Goal: Task Accomplishment & Management: Manage account settings

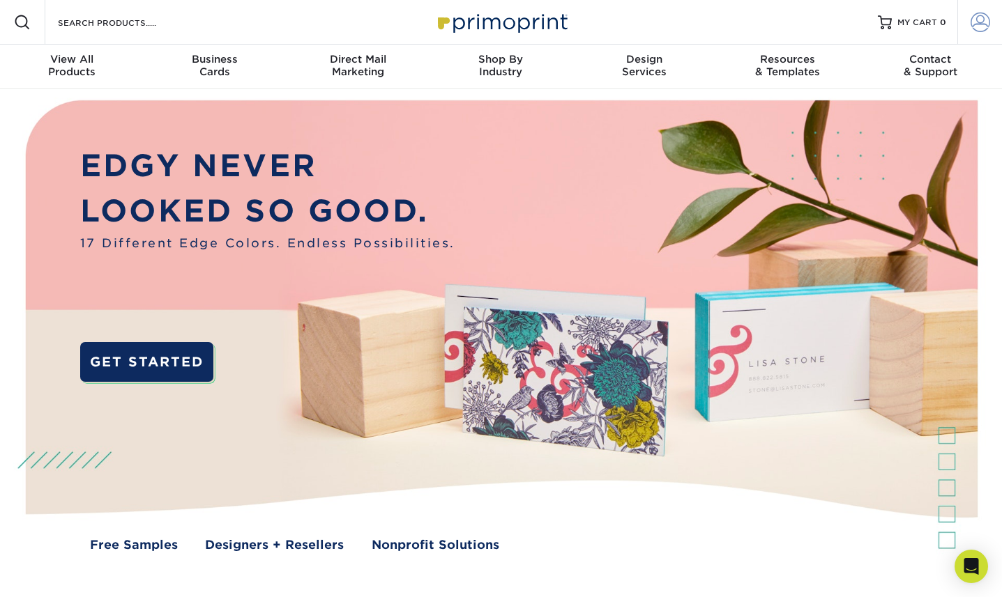
click at [972, 31] on span at bounding box center [980, 23] width 20 height 20
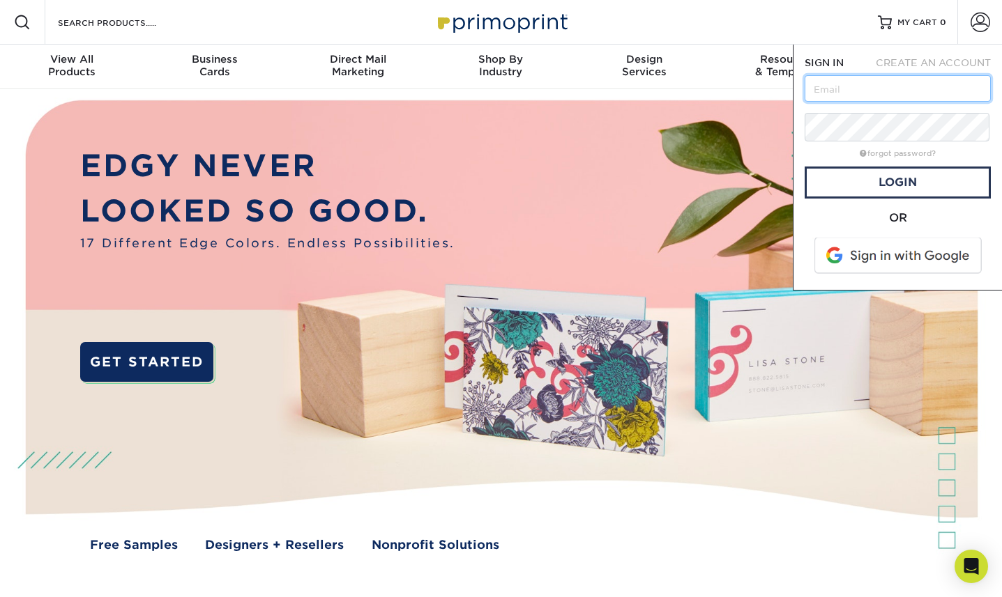
type input "[EMAIL_ADDRESS][DOMAIN_NAME]"
click at [873, 195] on link "Login" at bounding box center [897, 183] width 186 height 32
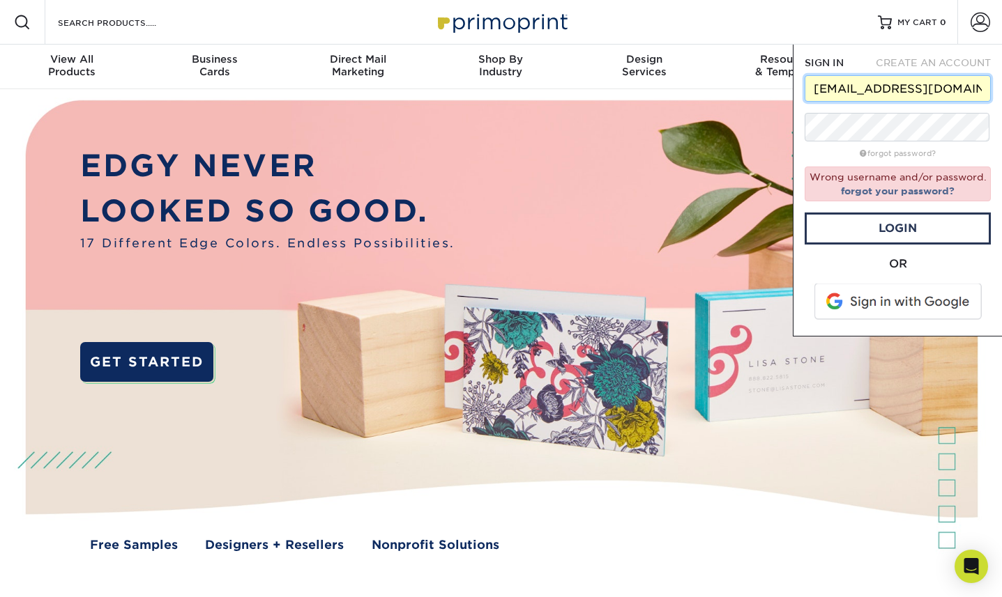
click at [920, 102] on input "[EMAIL_ADDRESS][DOMAIN_NAME]" at bounding box center [897, 88] width 186 height 26
click at [857, 197] on link "forgot your password?" at bounding box center [898, 190] width 114 height 11
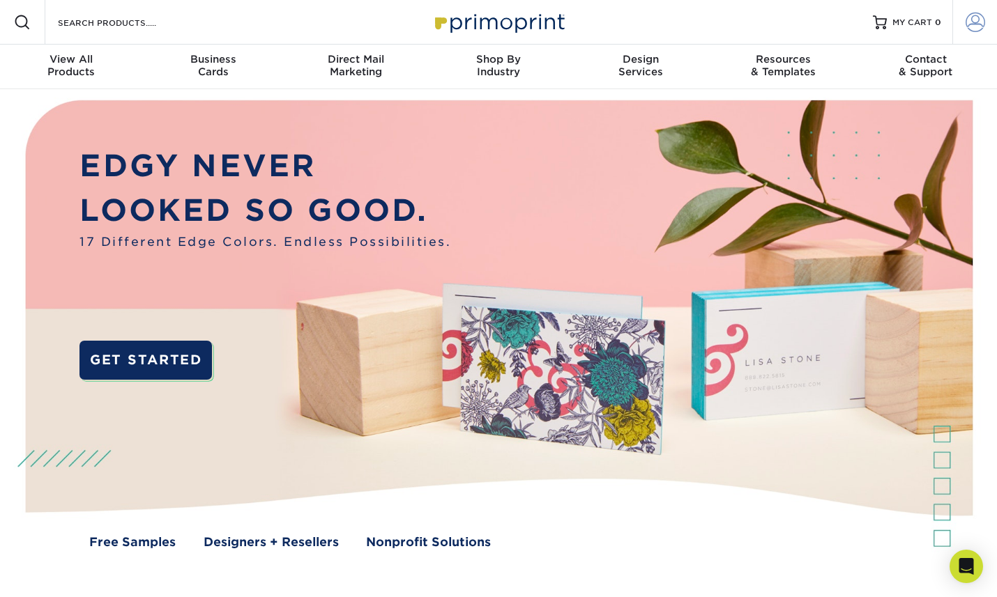
click at [979, 32] on span at bounding box center [975, 23] width 20 height 20
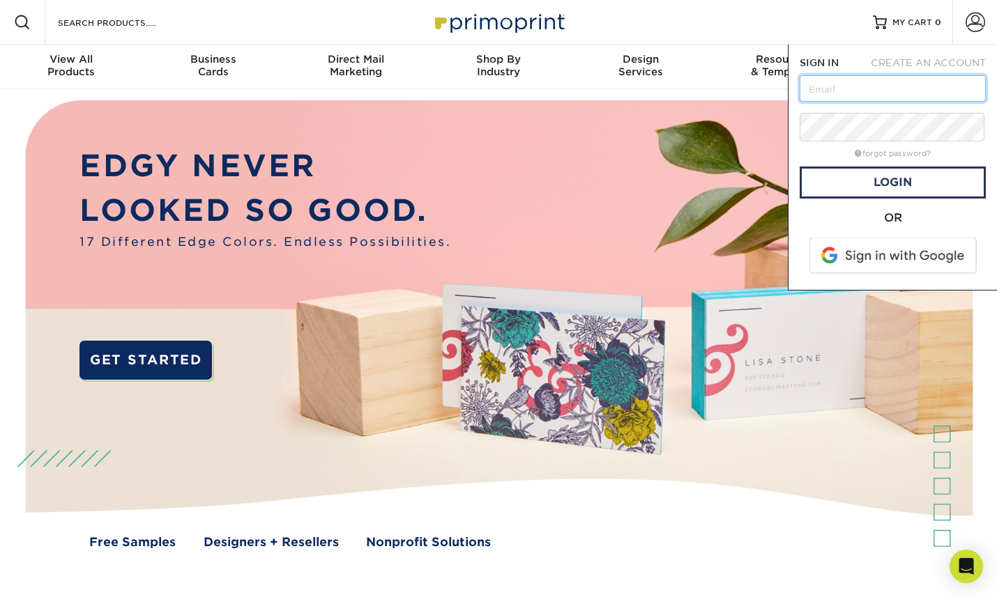
type input "[EMAIL_ADDRESS][DOMAIN_NAME]"
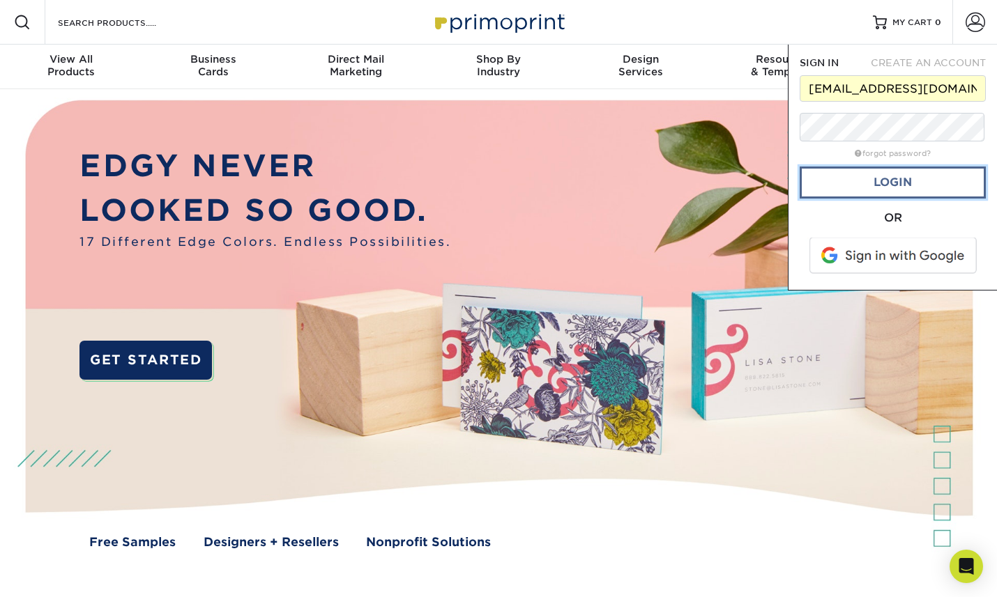
click at [889, 199] on link "Login" at bounding box center [892, 183] width 186 height 32
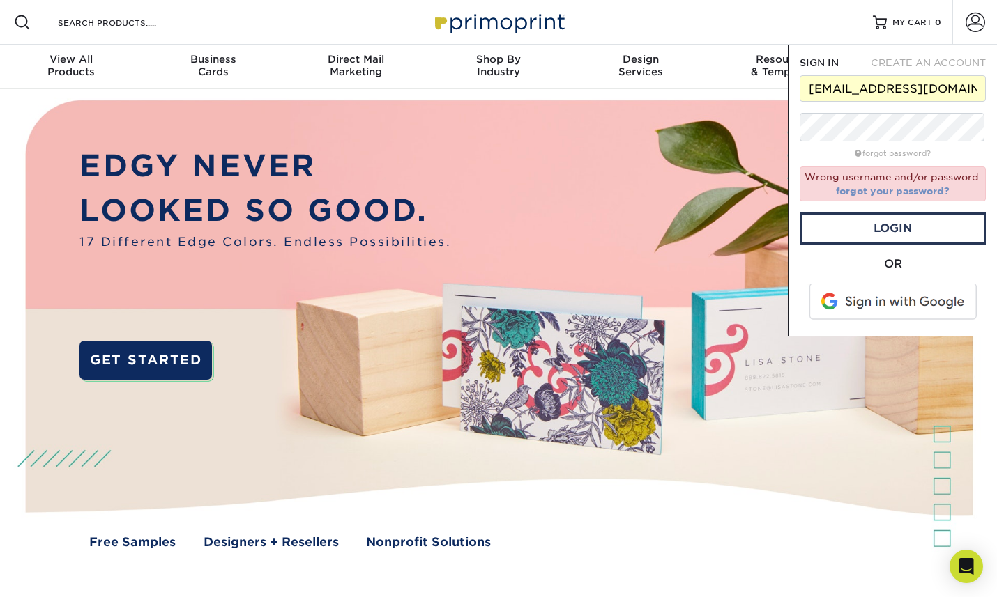
click at [873, 197] on link "forgot your password?" at bounding box center [893, 190] width 114 height 11
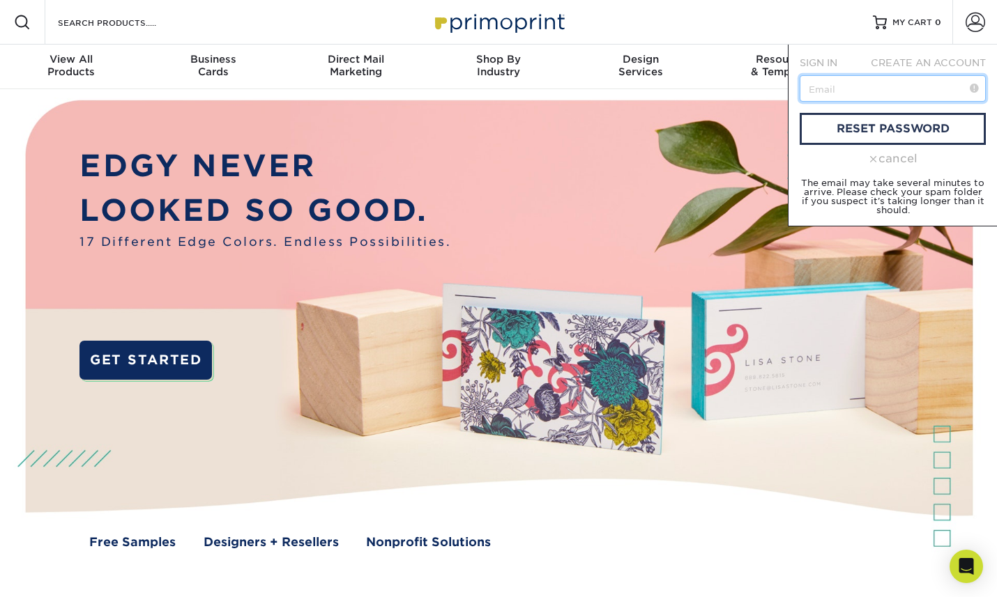
click at [832, 100] on input "text" at bounding box center [892, 88] width 186 height 26
type input "[EMAIL_ADDRESS][DOMAIN_NAME]"
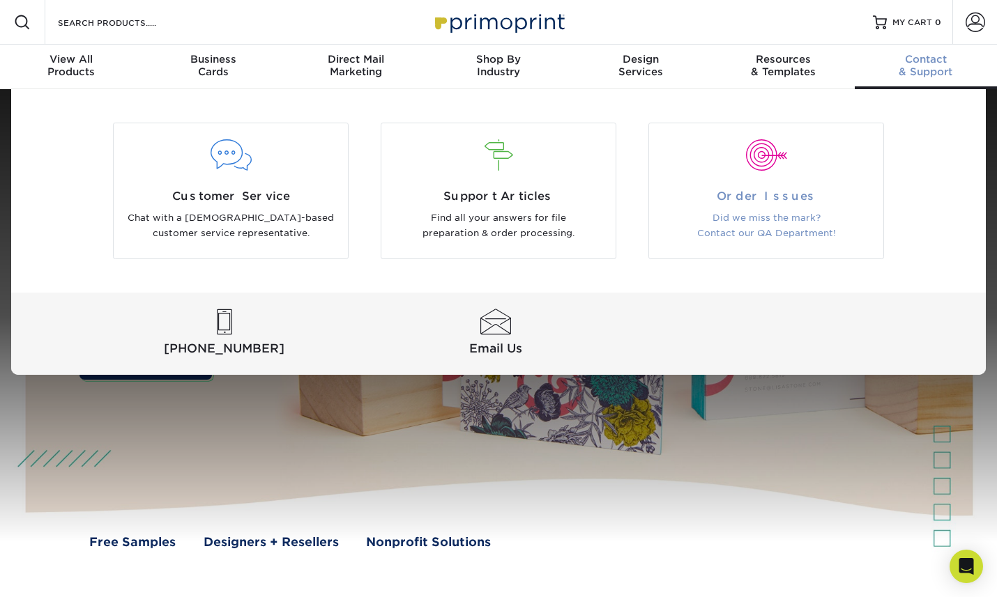
click at [738, 188] on div at bounding box center [766, 164] width 234 height 48
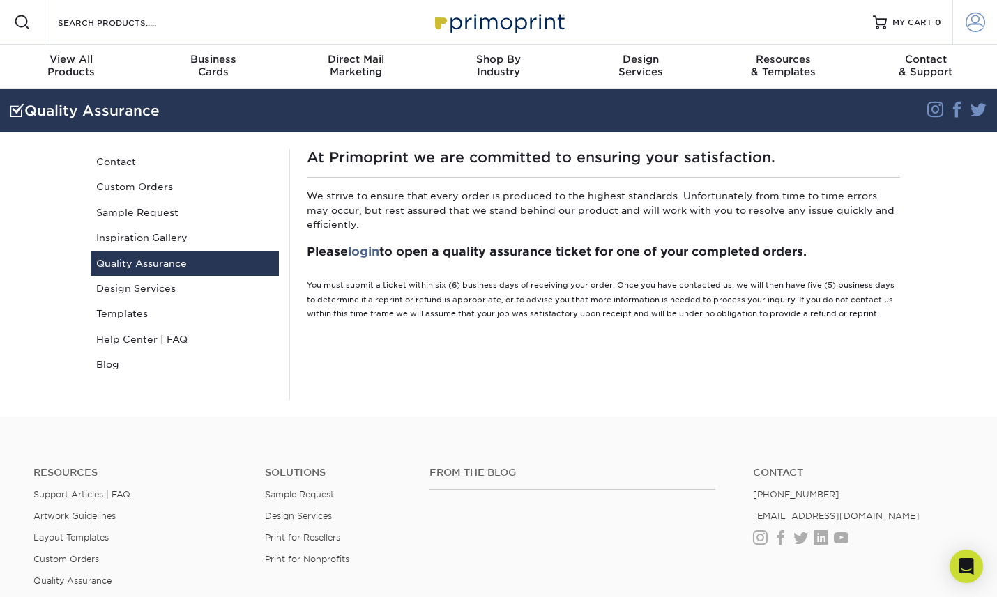
click at [981, 24] on span at bounding box center [975, 23] width 20 height 20
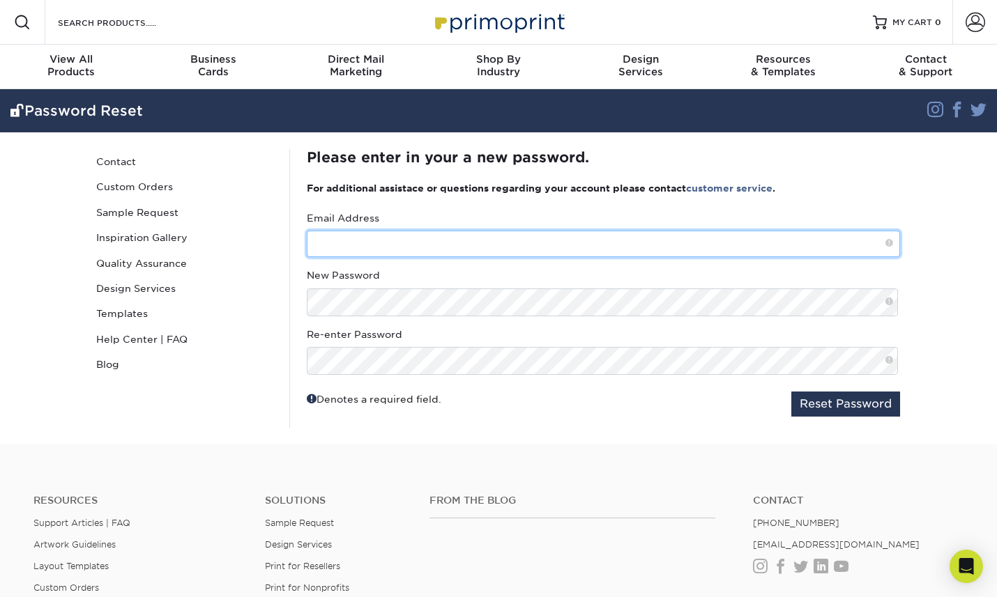
click at [553, 257] on input "text" at bounding box center [603, 244] width 593 height 26
type input "[EMAIL_ADDRESS][DOMAIN_NAME]"
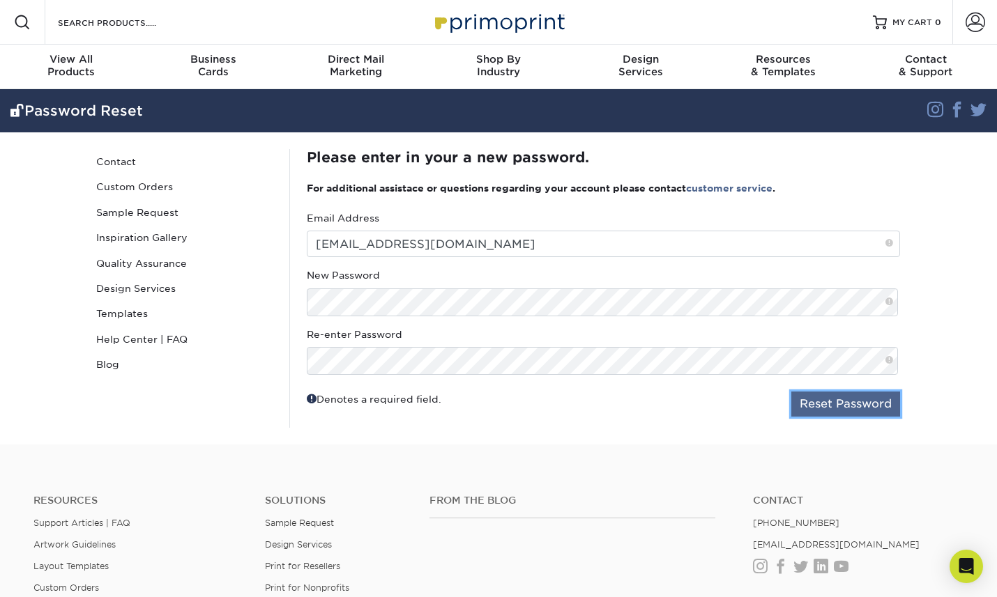
click at [802, 417] on button "Reset Password" at bounding box center [845, 404] width 109 height 25
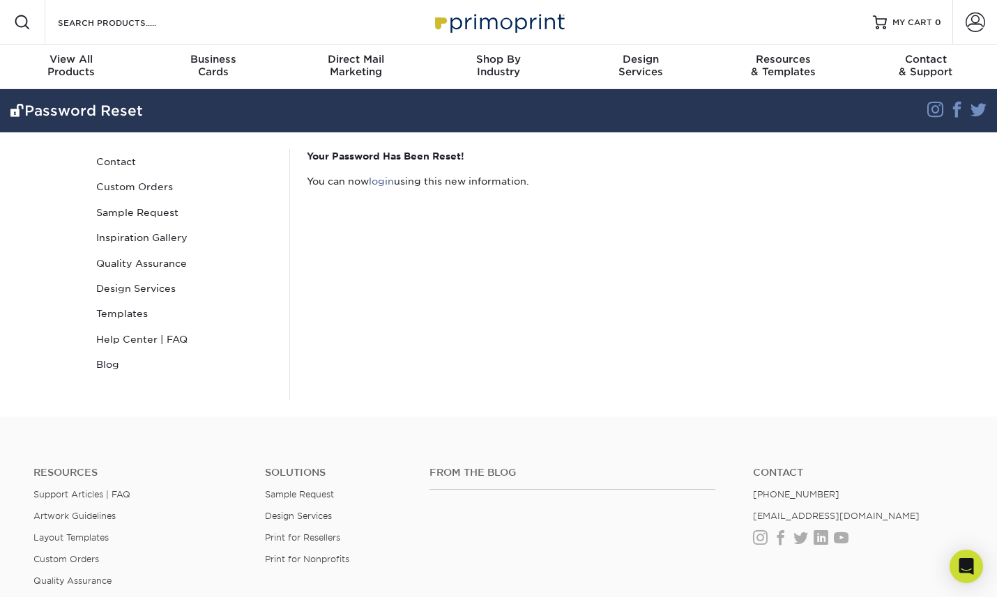
click at [369, 316] on div "Your Password Has Been Reset! You can now login using this new information." at bounding box center [602, 274] width 627 height 251
click at [393, 187] on link "login" at bounding box center [381, 181] width 25 height 11
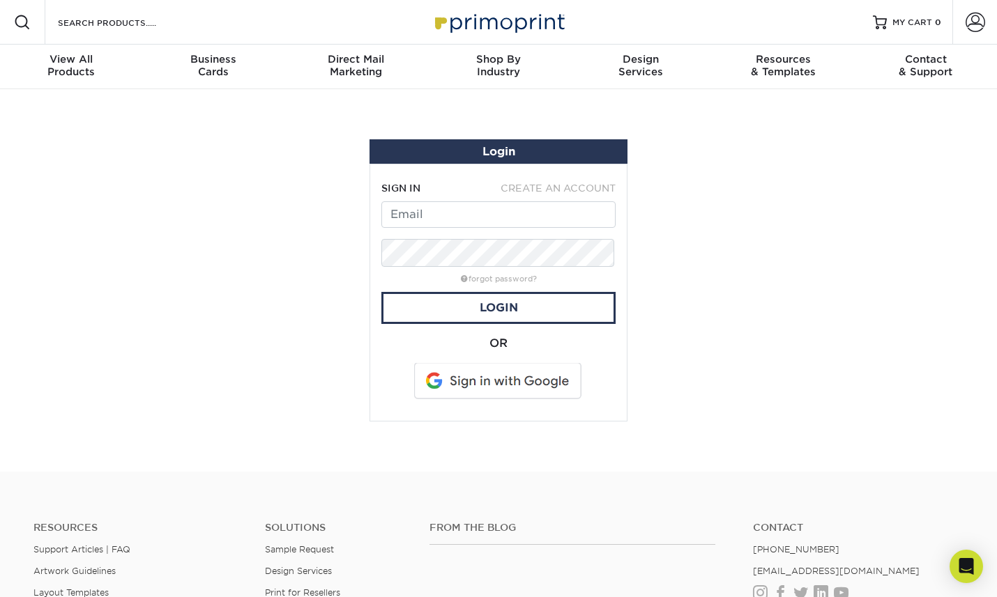
click at [524, 286] on div "forgot password?" at bounding box center [498, 278] width 234 height 17
type input "temi@toslegal.com"
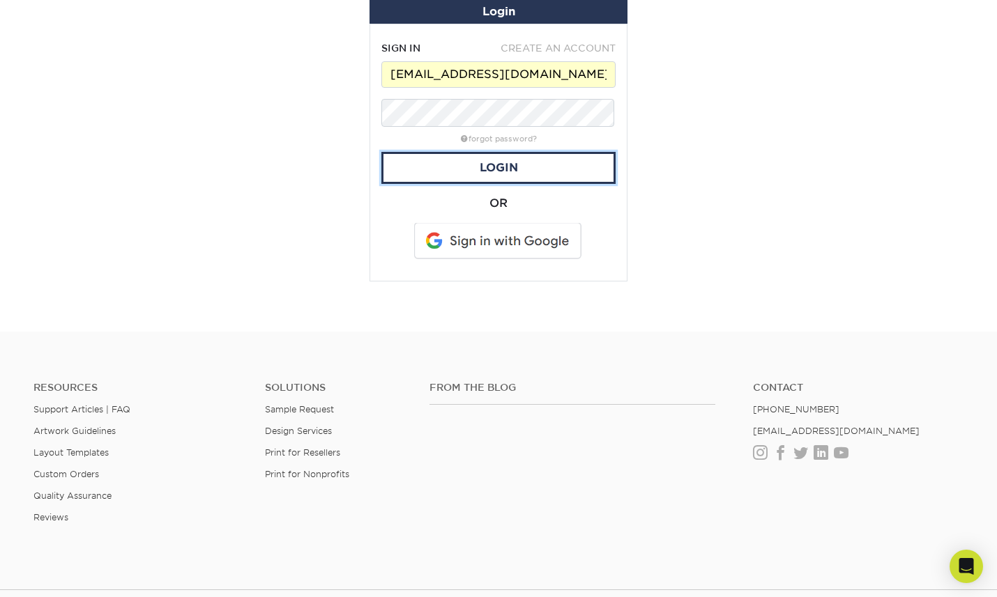
scroll to position [126, 0]
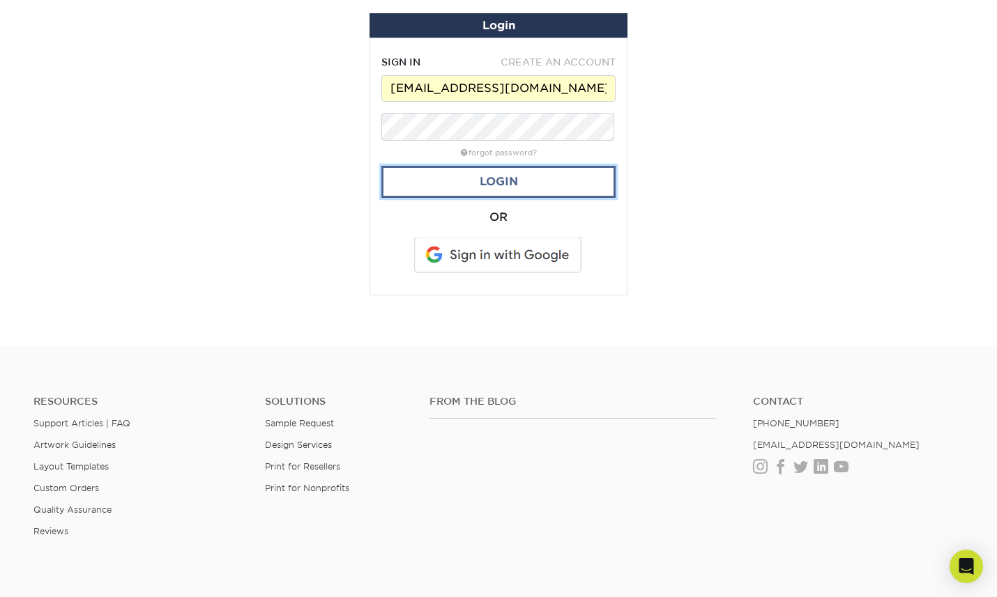
click at [580, 198] on link "Login" at bounding box center [498, 182] width 234 height 32
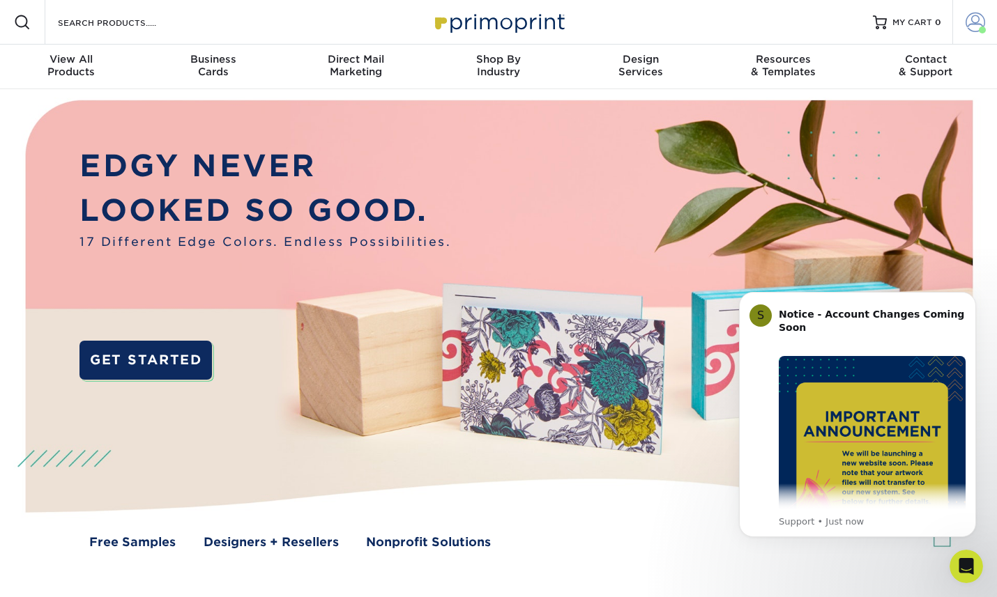
click at [973, 17] on span at bounding box center [975, 23] width 20 height 20
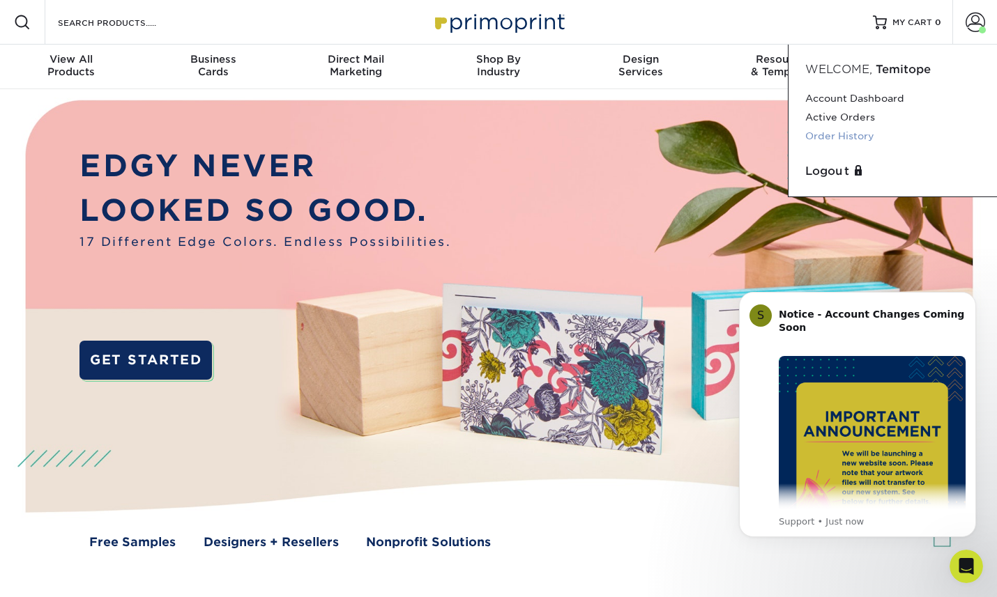
click at [850, 144] on link "Order History" at bounding box center [892, 136] width 175 height 19
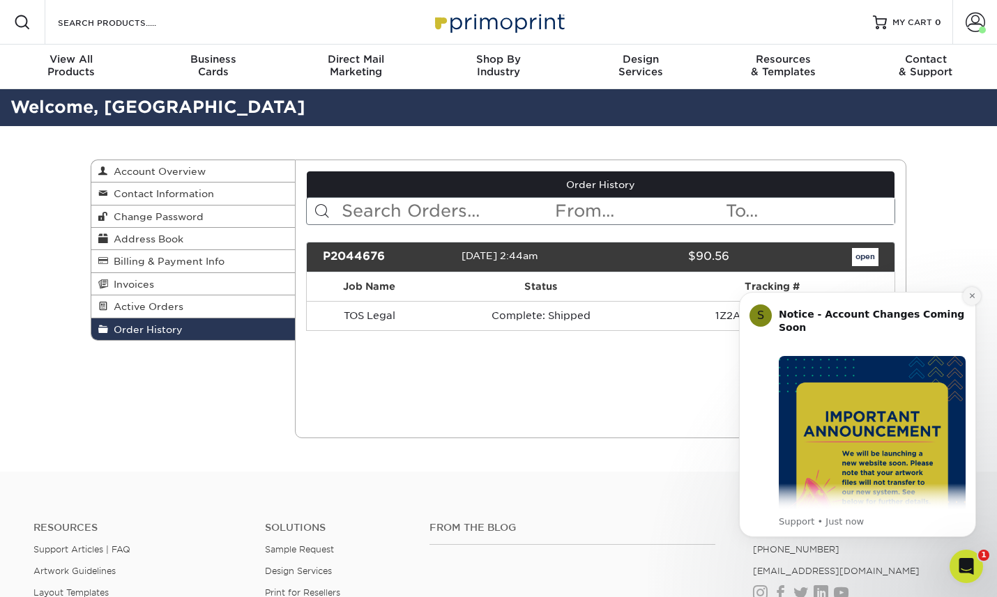
click at [970, 298] on icon "Dismiss notification" at bounding box center [971, 295] width 5 height 5
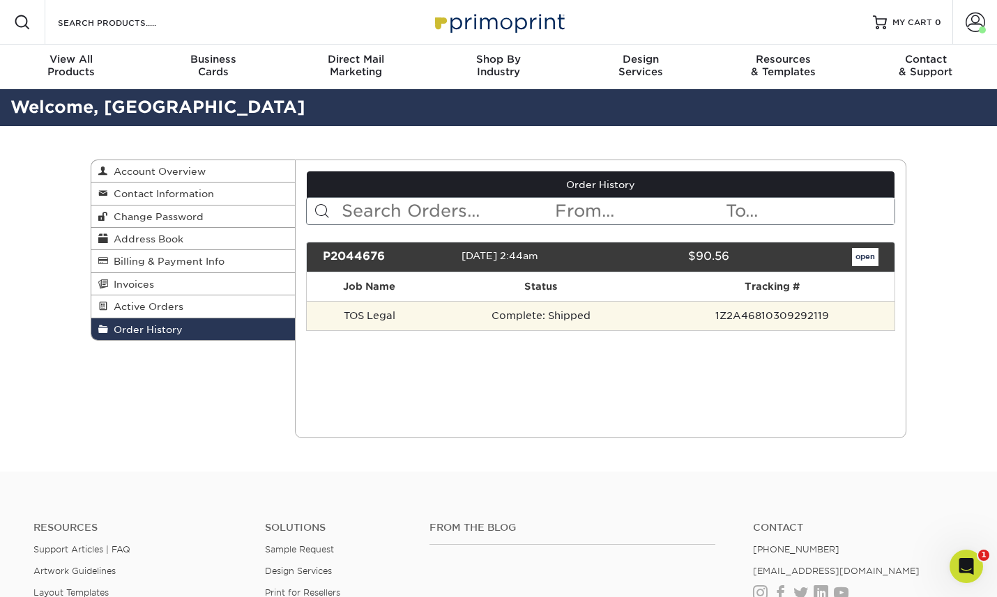
click at [804, 330] on td "1Z2A46810309292119" at bounding box center [771, 315] width 245 height 29
click at [380, 330] on td "TOS Legal" at bounding box center [370, 315] width 126 height 29
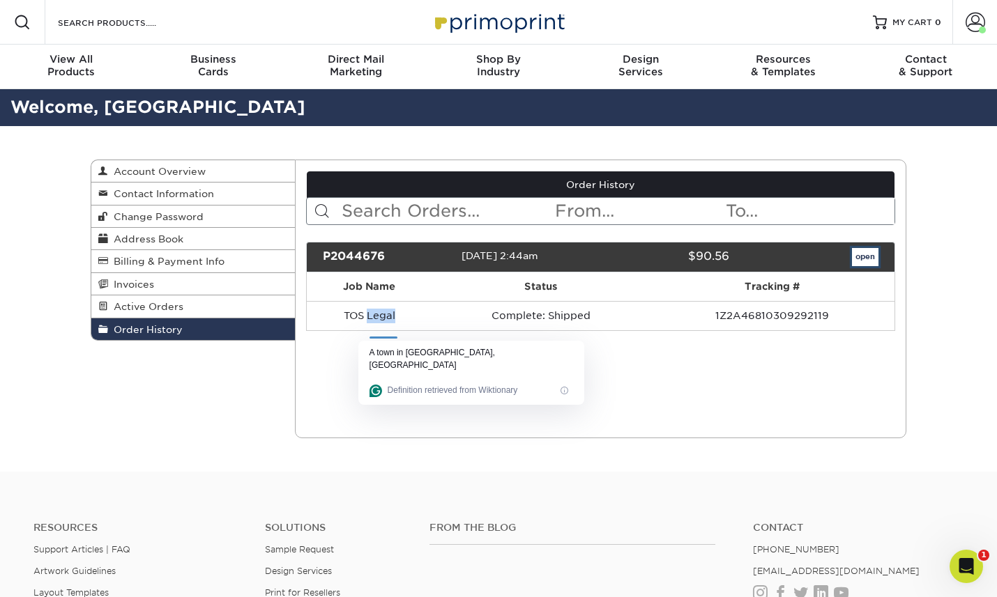
click at [857, 266] on link "open" at bounding box center [865, 257] width 26 height 18
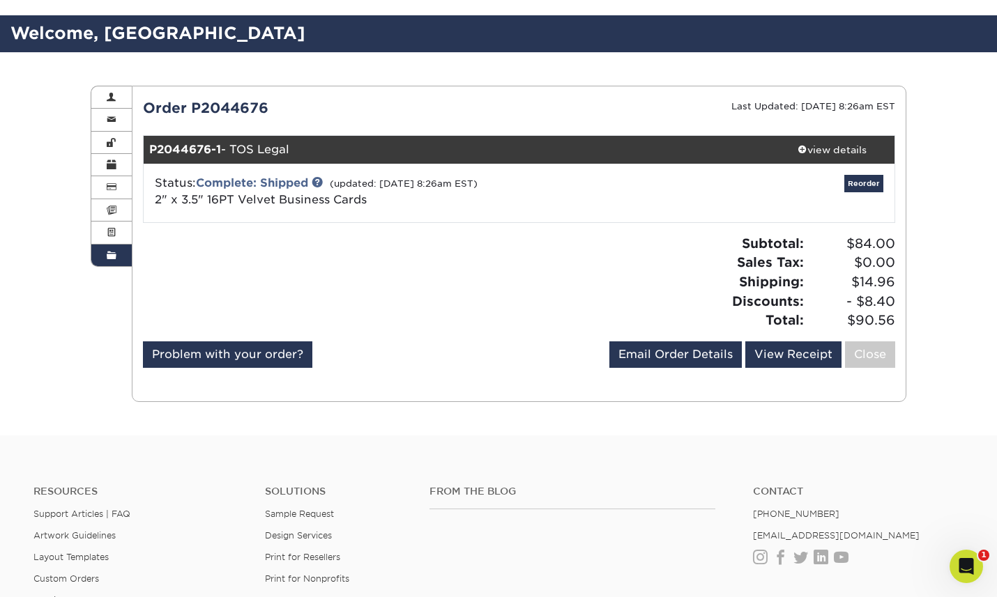
scroll to position [75, 0]
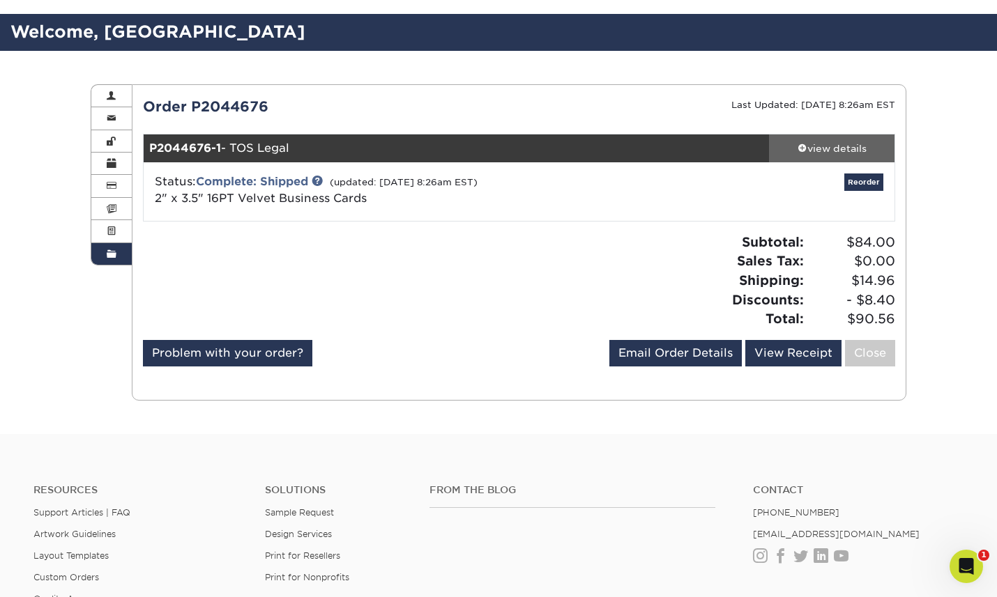
click at [850, 155] on div "view details" at bounding box center [831, 148] width 125 height 14
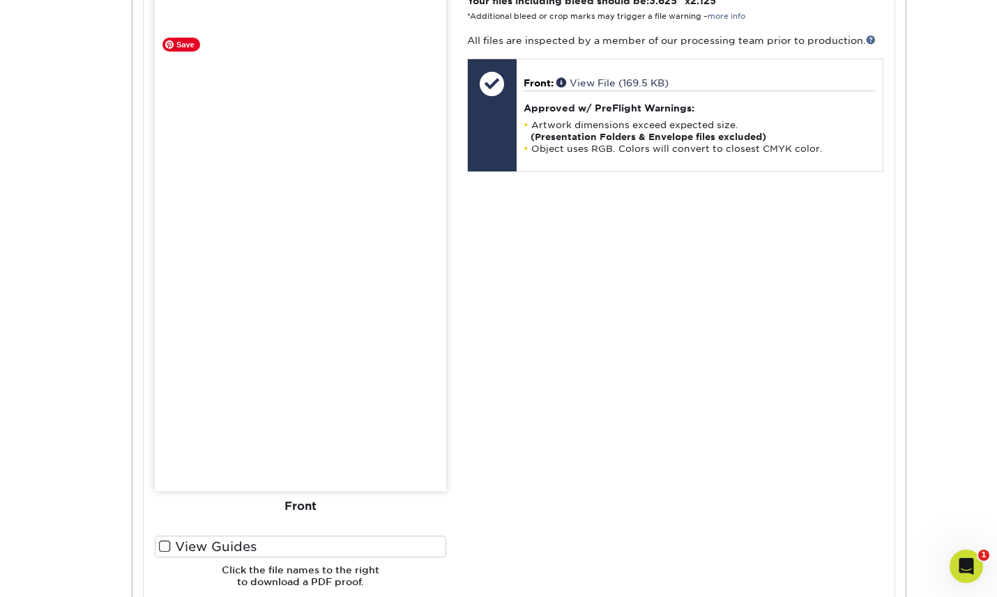
scroll to position [539, 0]
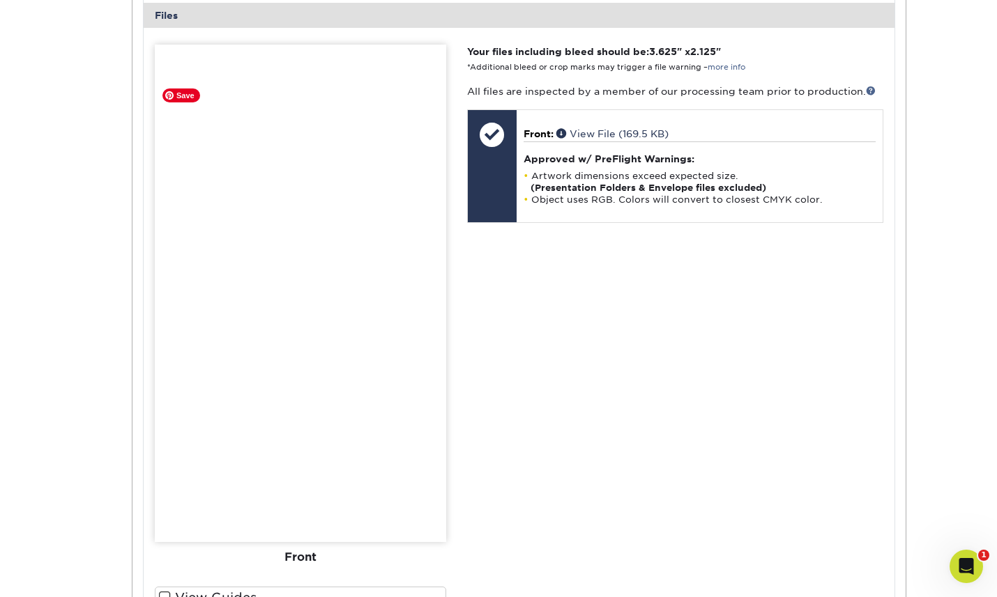
click at [336, 374] on img at bounding box center [300, 294] width 291 height 498
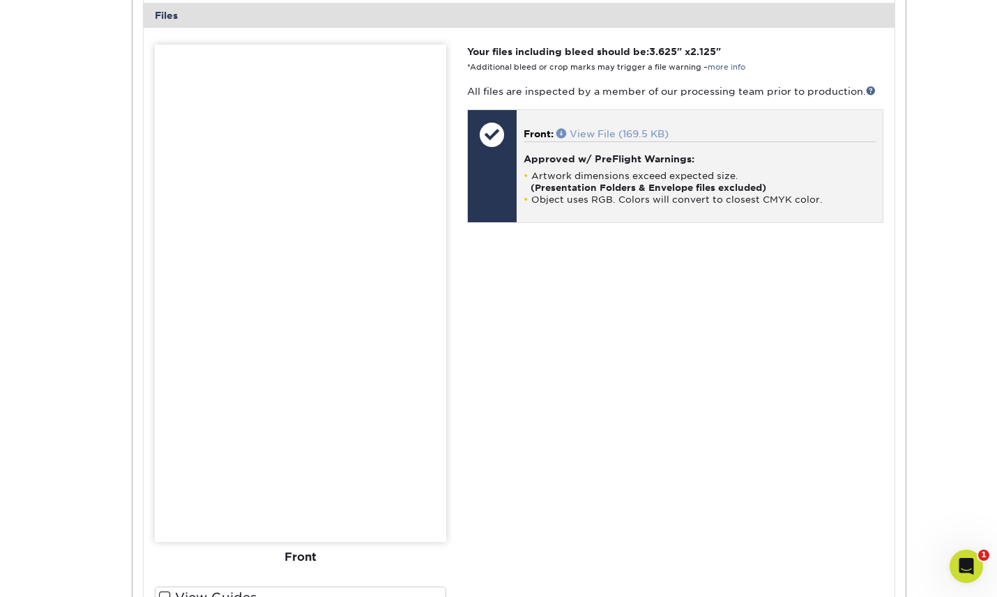
click at [583, 139] on link "View File (169.5 KB)" at bounding box center [612, 133] width 112 height 11
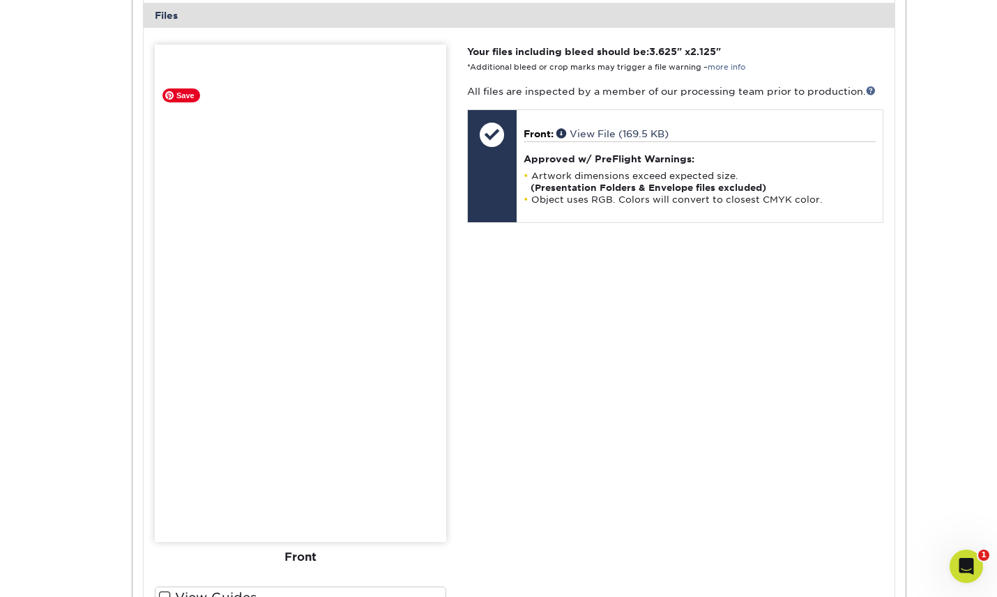
click at [385, 279] on img at bounding box center [300, 294] width 291 height 498
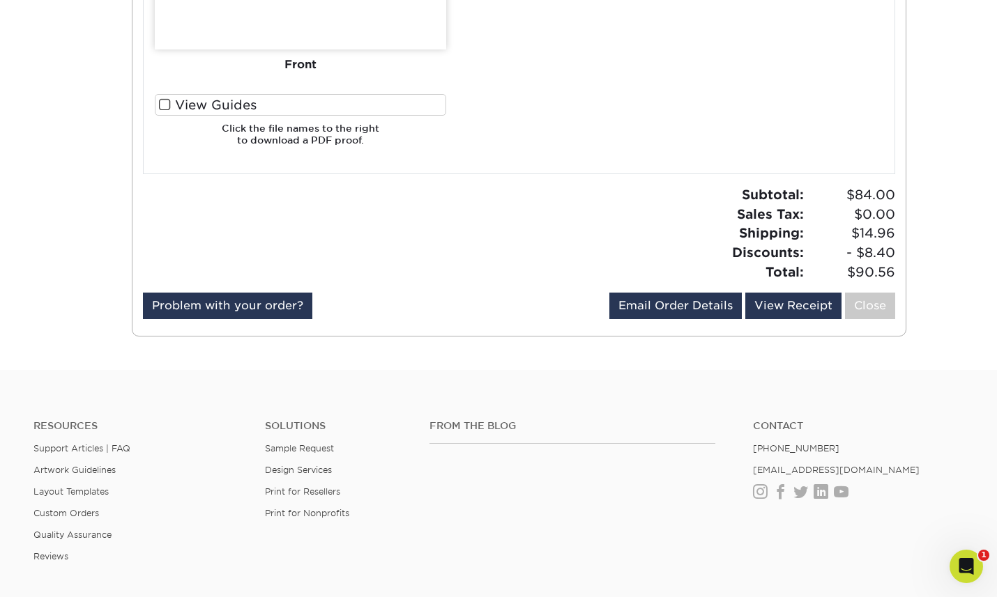
click at [213, 116] on label "View Guides" at bounding box center [300, 105] width 291 height 22
click at [0, 0] on input "View Guides" at bounding box center [0, 0] width 0 height 0
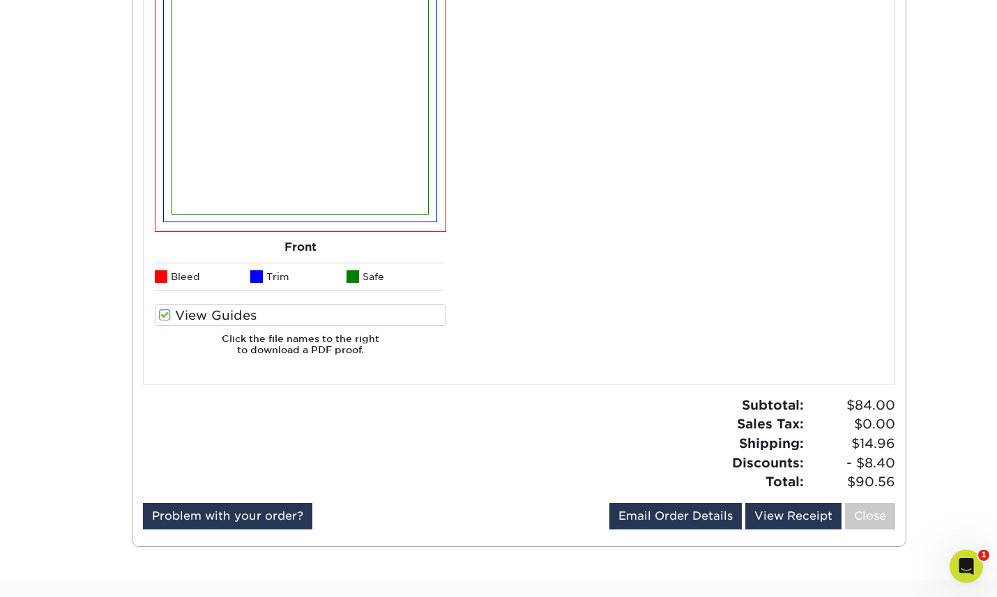
scroll to position [957, 0]
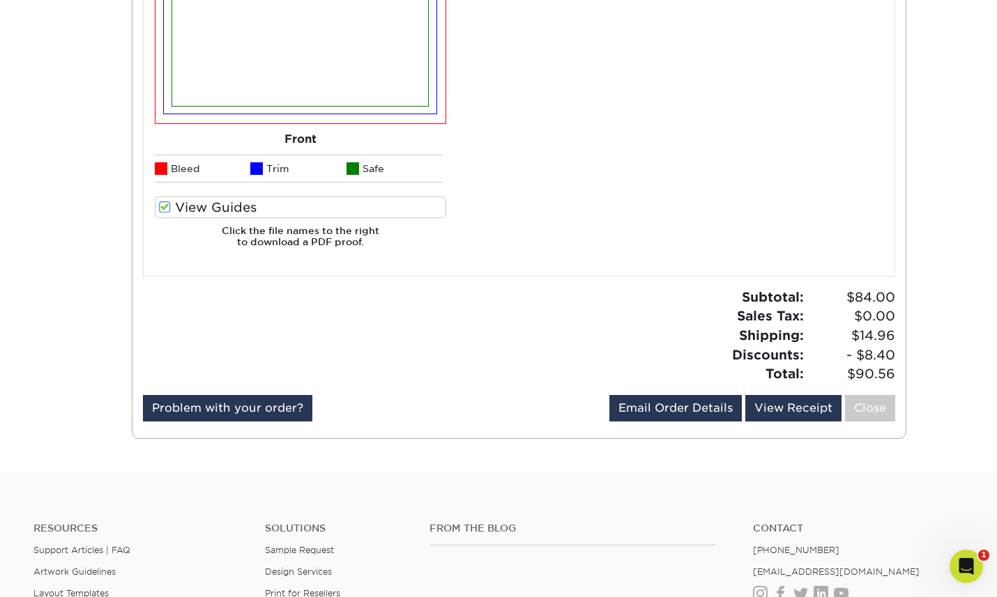
click at [267, 218] on label "View Guides" at bounding box center [300, 208] width 291 height 22
click at [0, 0] on input "View Guides" at bounding box center [0, 0] width 0 height 0
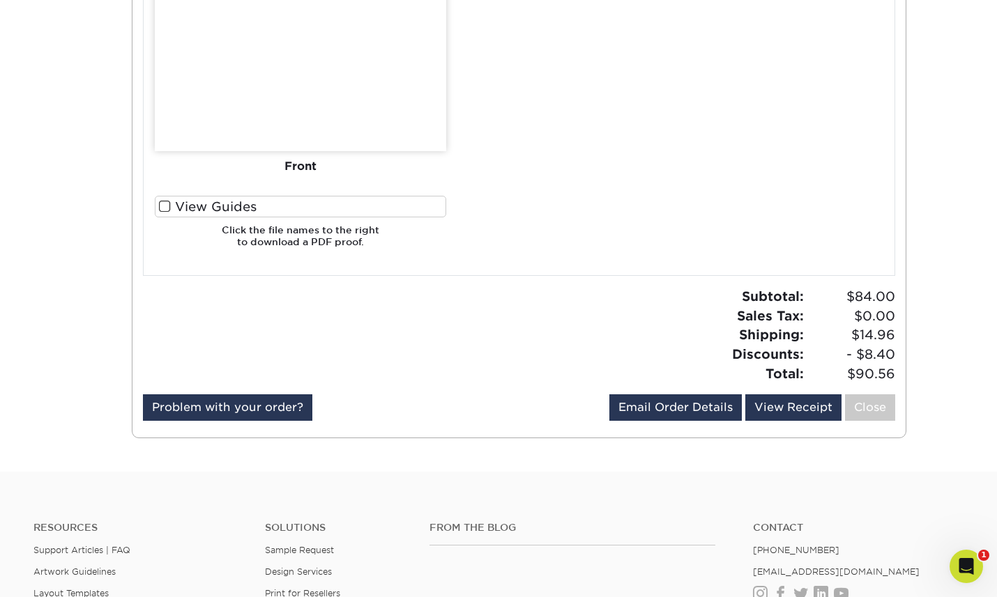
click at [282, 259] on h6 "Click the file names to the right to download a PDF proof." at bounding box center [300, 241] width 291 height 34
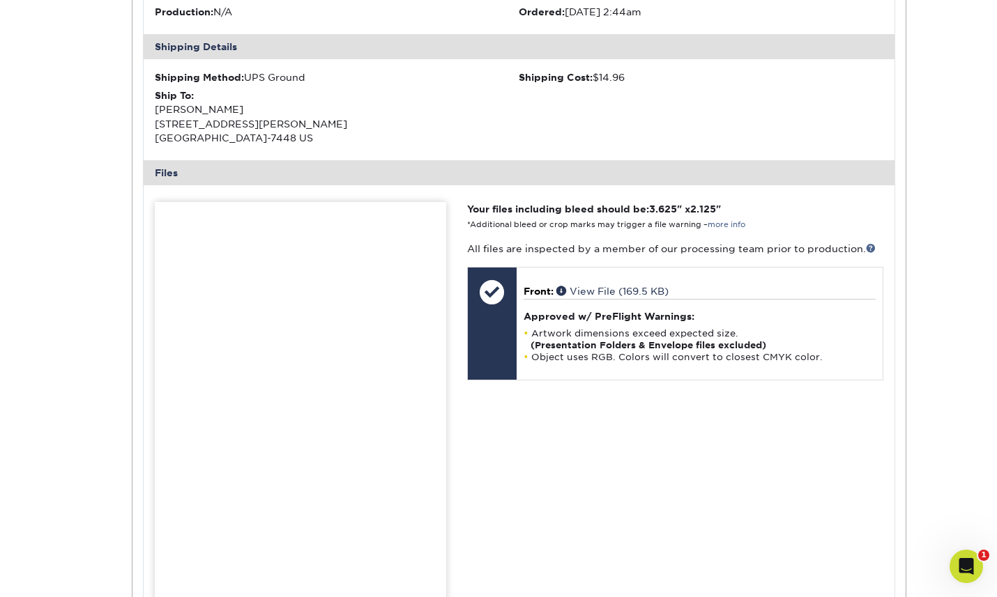
scroll to position [408, 0]
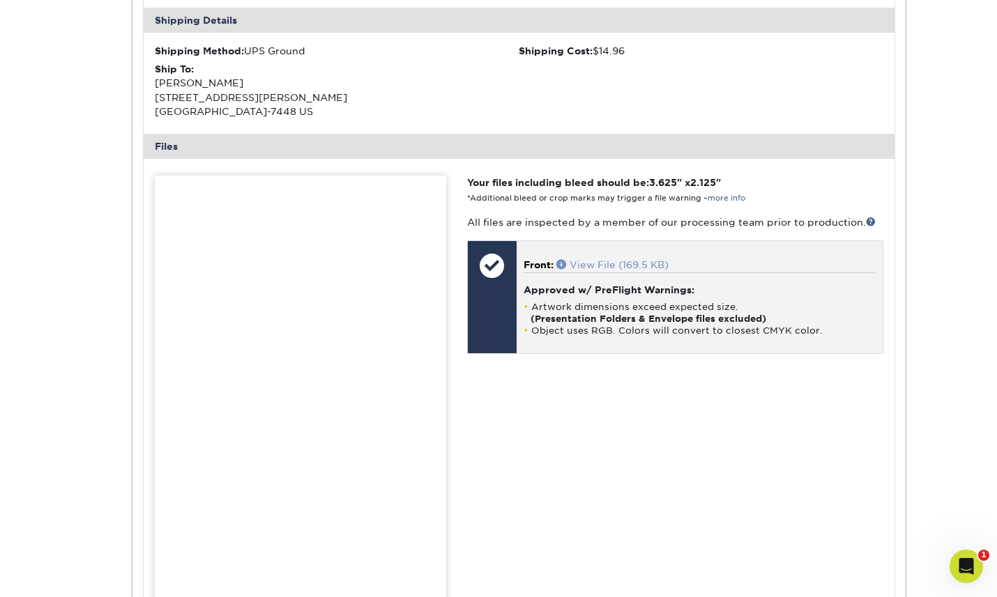
click at [562, 269] on span at bounding box center [562, 264] width 13 height 10
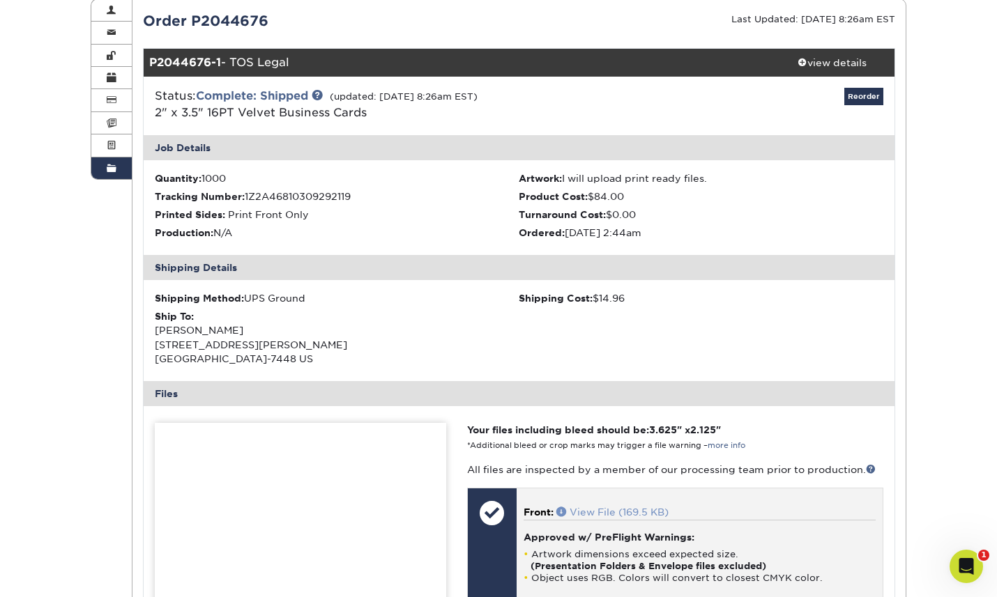
scroll to position [153, 0]
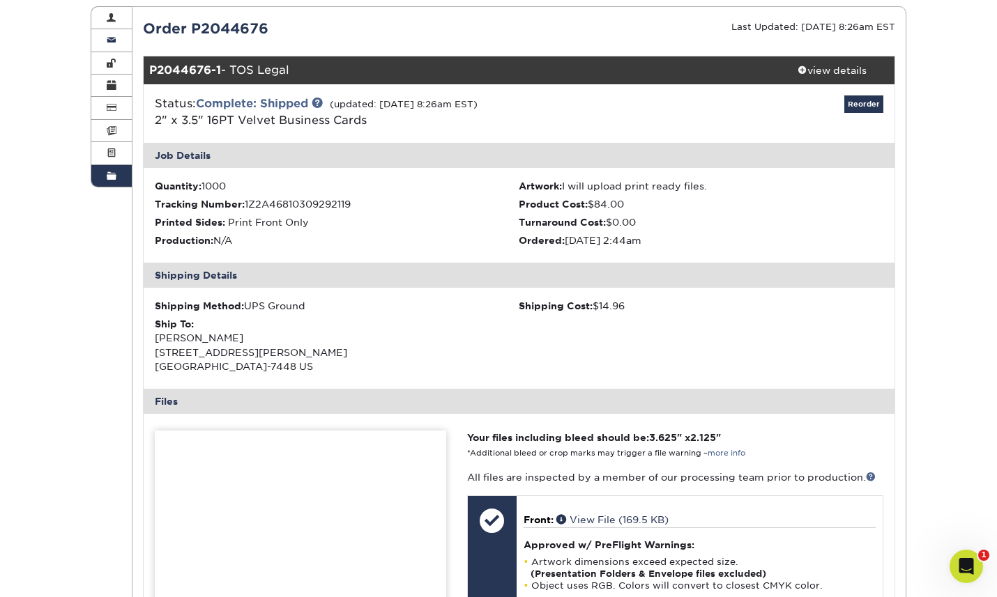
click at [121, 50] on link "Contact Information" at bounding box center [111, 40] width 40 height 22
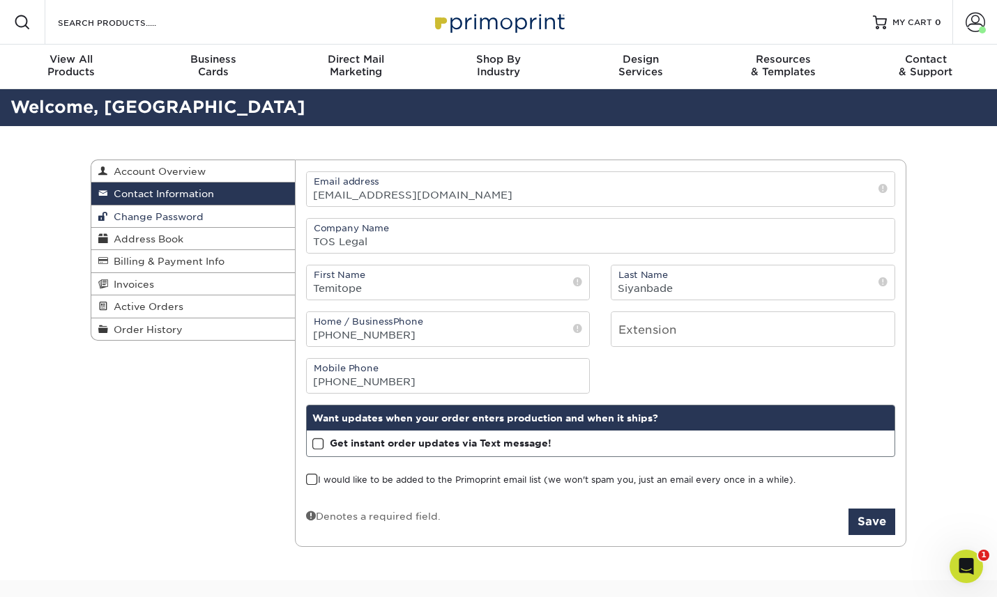
click at [145, 222] on span "Change Password" at bounding box center [155, 216] width 95 height 11
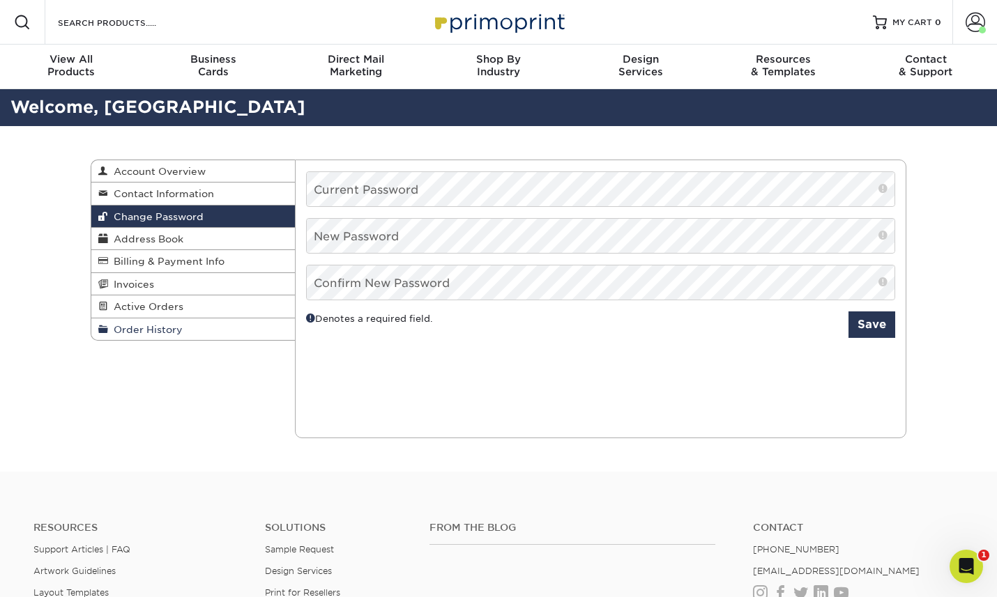
click at [162, 335] on span "Order History" at bounding box center [145, 329] width 75 height 11
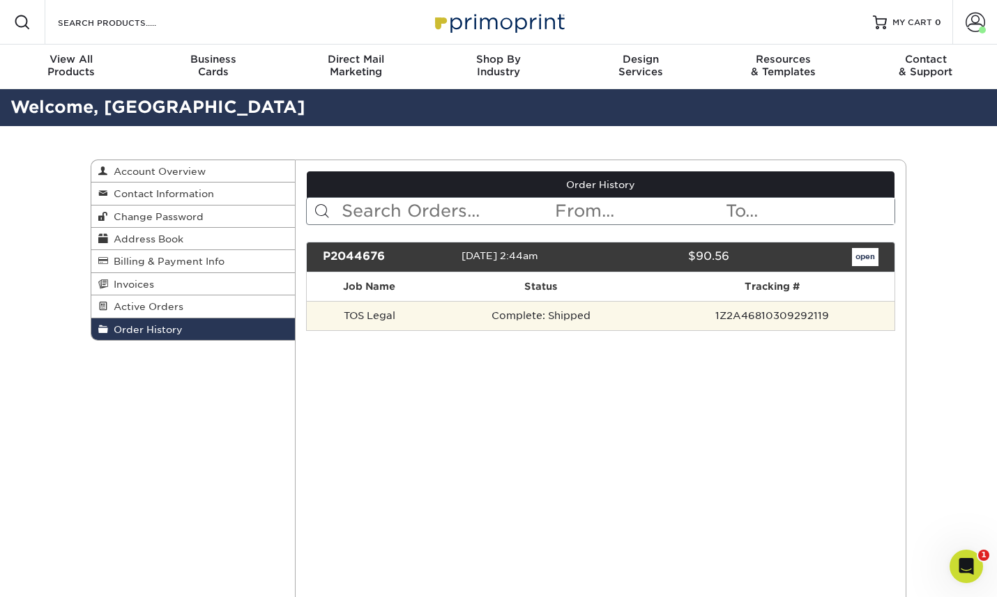
click at [373, 330] on td "TOS Legal" at bounding box center [370, 315] width 126 height 29
click at [717, 330] on td "1Z2A46810309292119" at bounding box center [771, 315] width 245 height 29
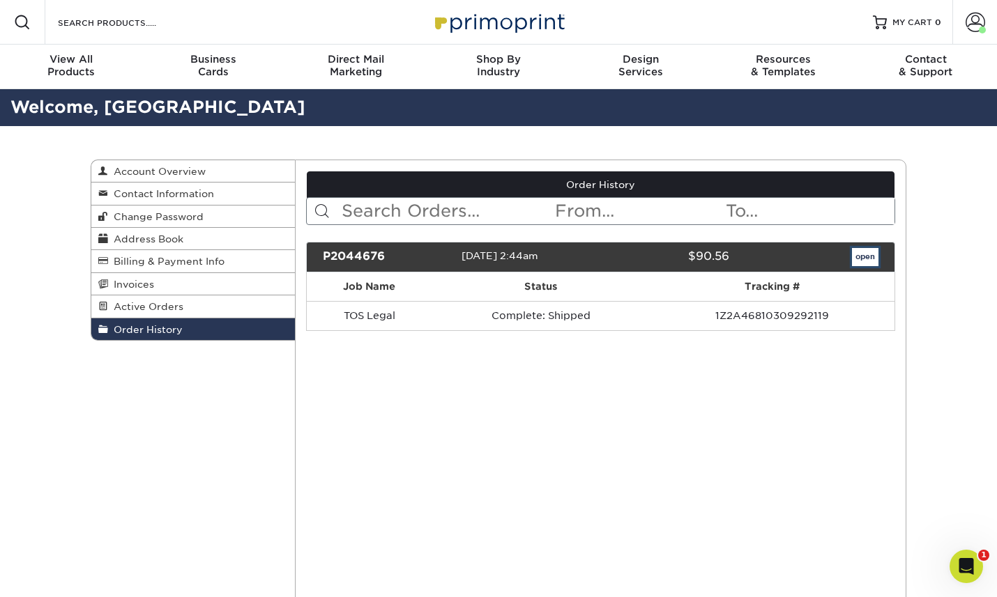
click at [865, 266] on link "open" at bounding box center [865, 257] width 26 height 18
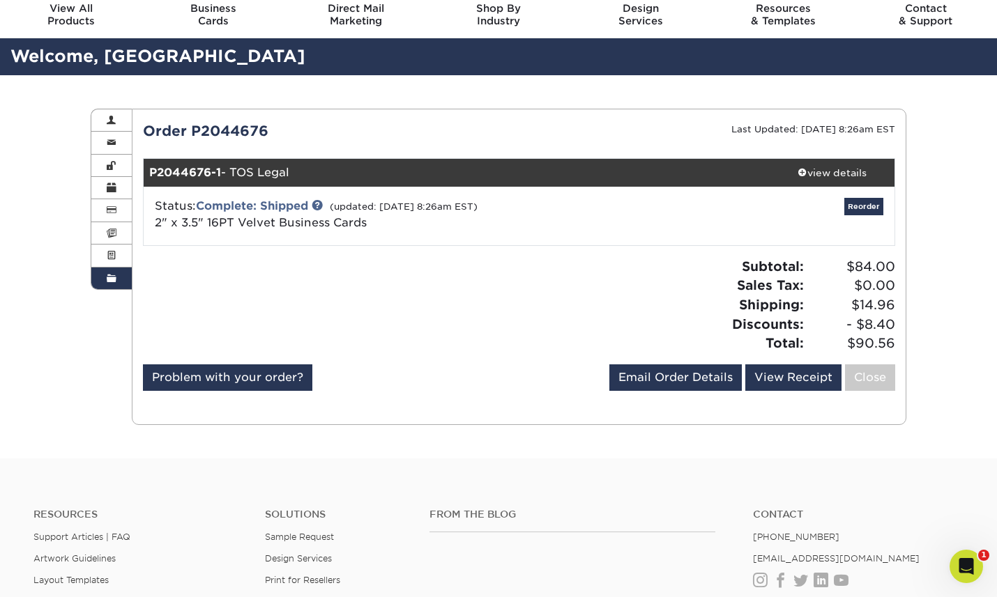
scroll to position [57, 0]
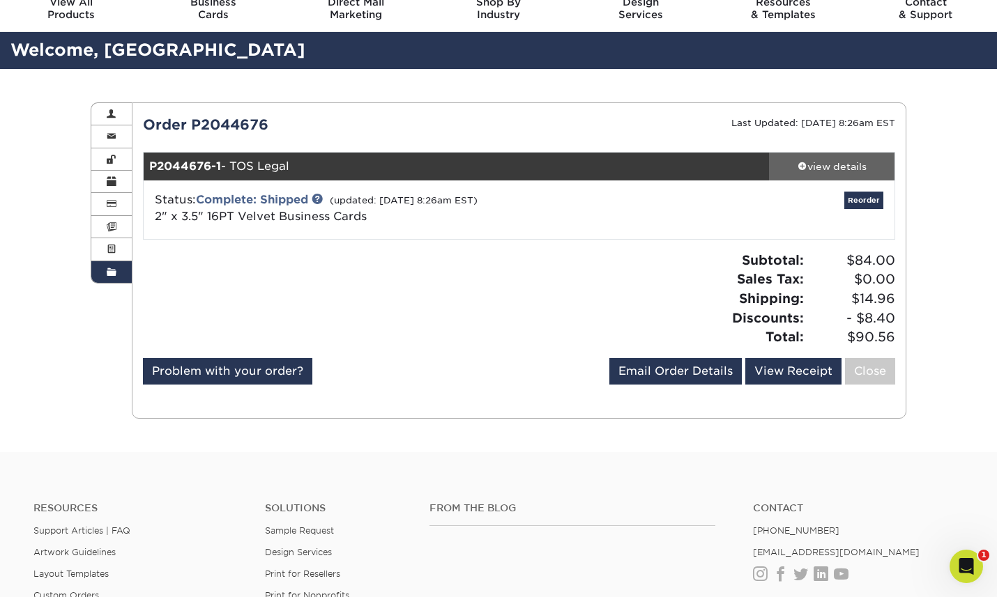
click at [825, 174] on div "view details" at bounding box center [831, 167] width 125 height 14
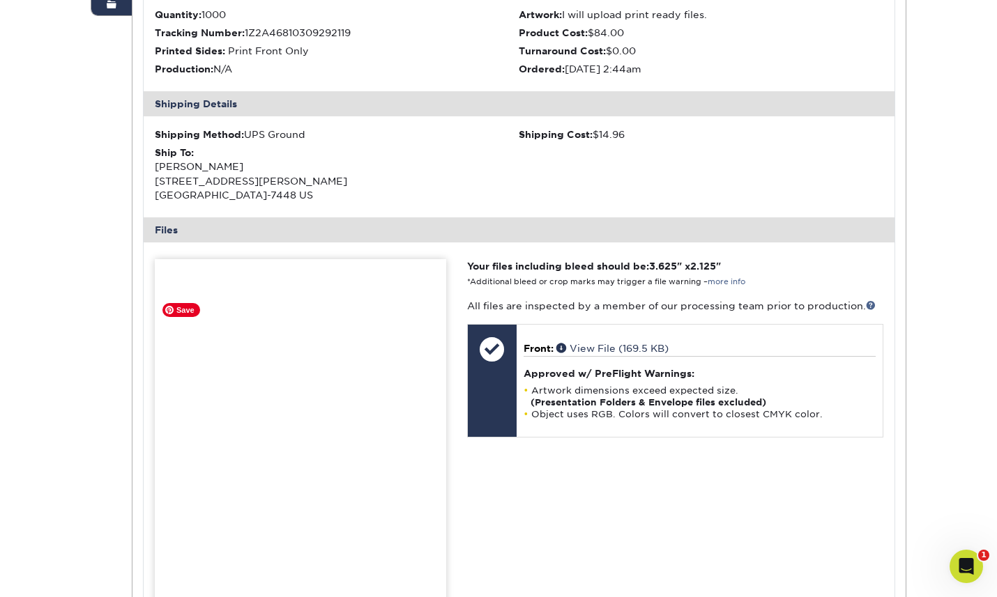
scroll to position [365, 0]
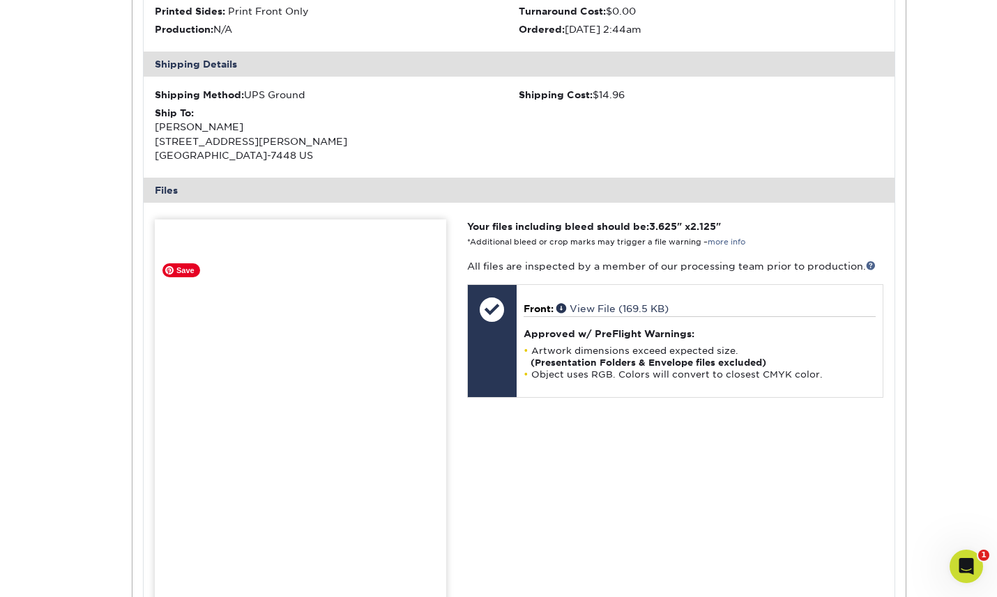
click at [413, 428] on img at bounding box center [300, 469] width 291 height 498
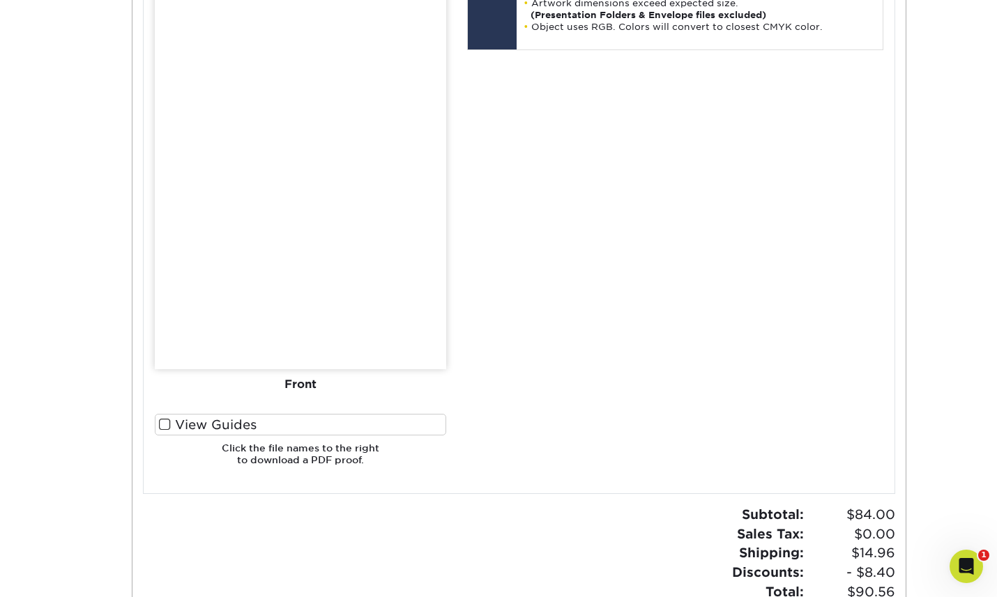
scroll to position [718, 0]
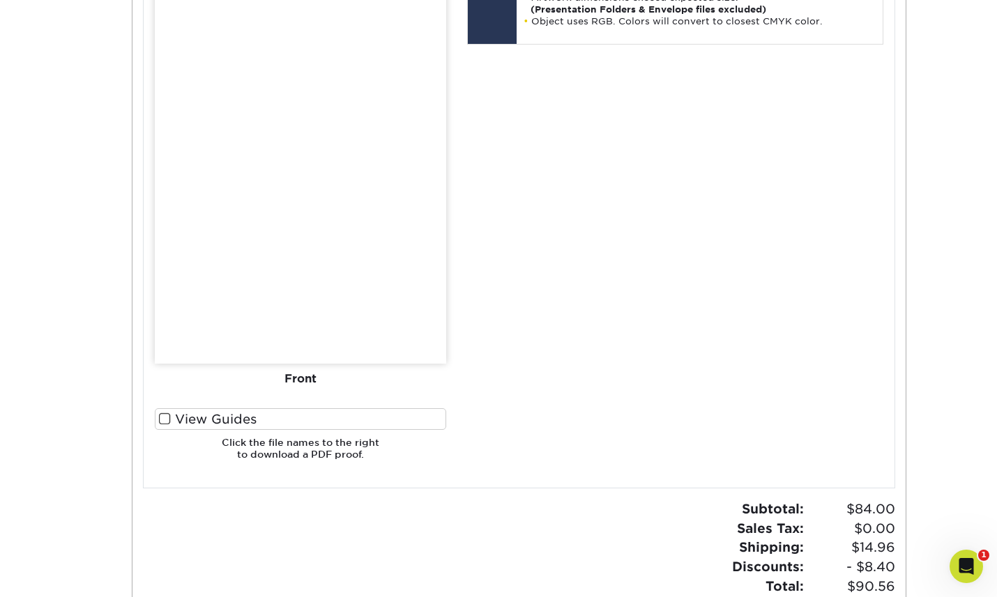
click at [366, 395] on div "Front" at bounding box center [300, 379] width 291 height 31
click at [303, 395] on div "Front" at bounding box center [300, 379] width 291 height 31
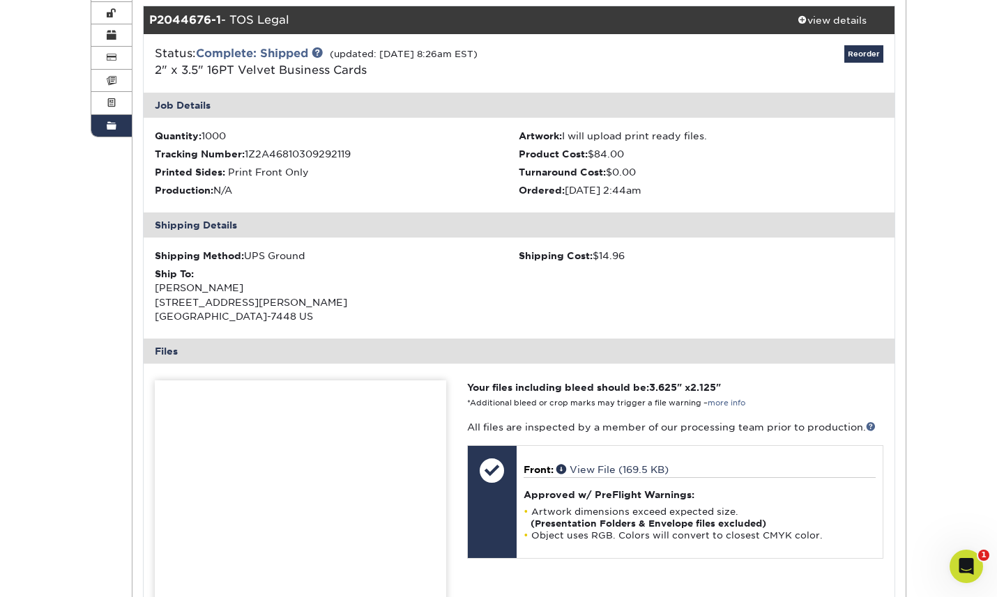
scroll to position [207, 0]
